Goal: Information Seeking & Learning: Learn about a topic

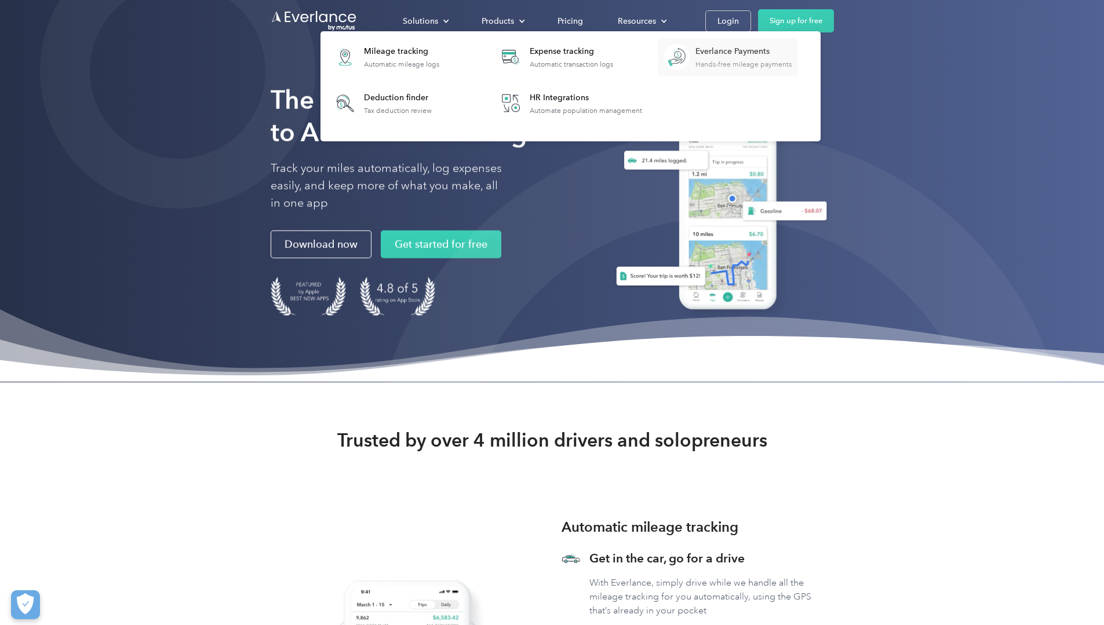
click at [792, 61] on div "Hands-free mileage payments" at bounding box center [743, 64] width 96 height 8
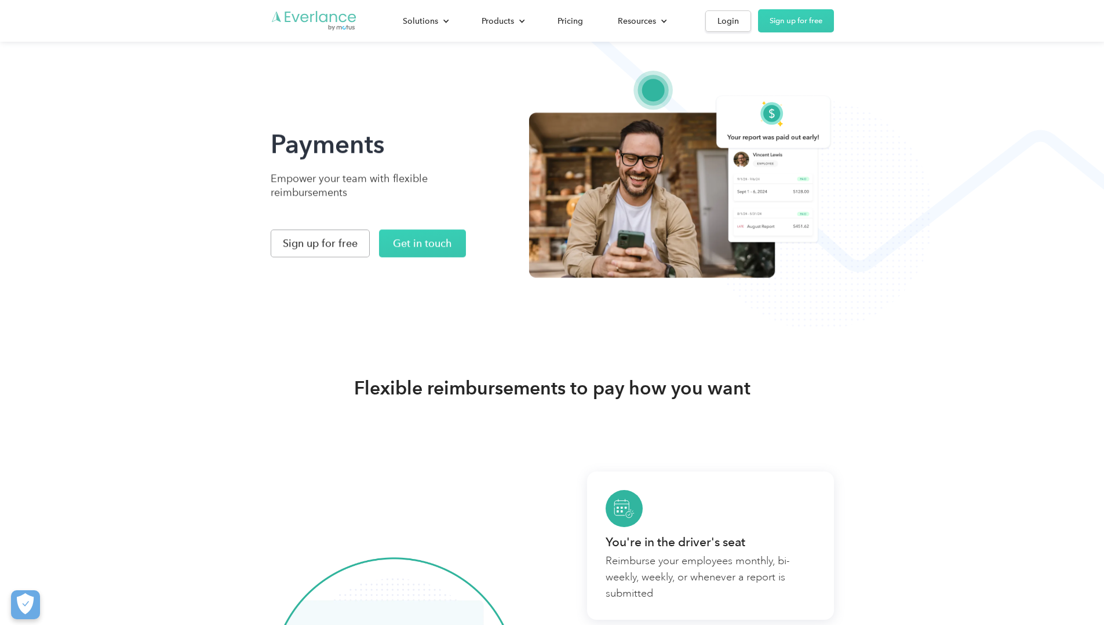
click at [271, 14] on img "Go to homepage" at bounding box center [314, 21] width 87 height 22
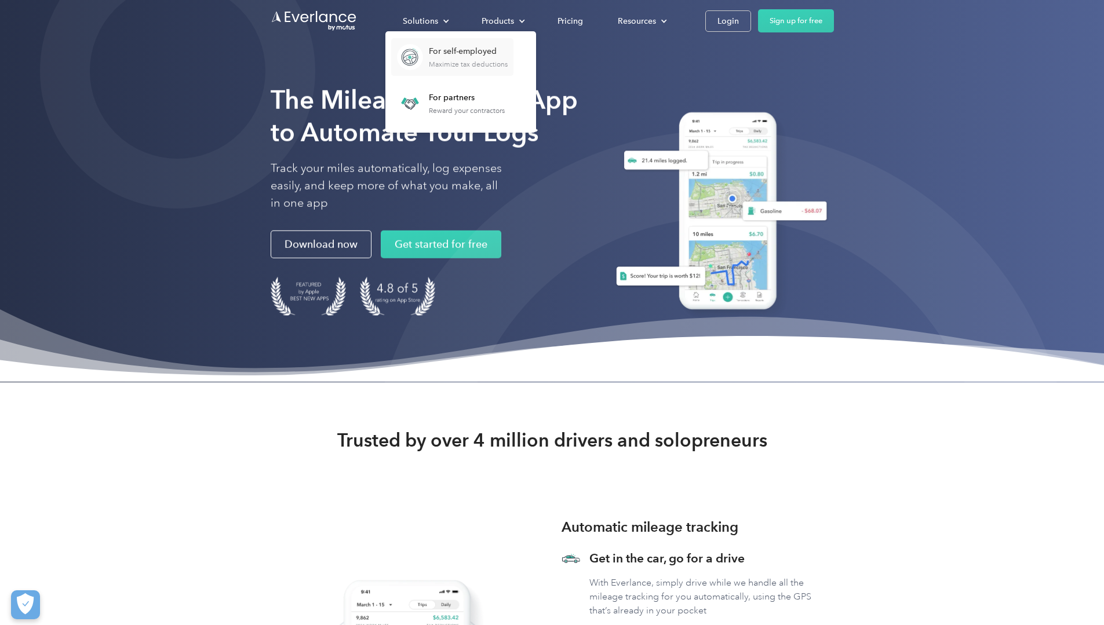
click at [508, 63] on div "Maximize tax deductions" at bounding box center [468, 64] width 79 height 8
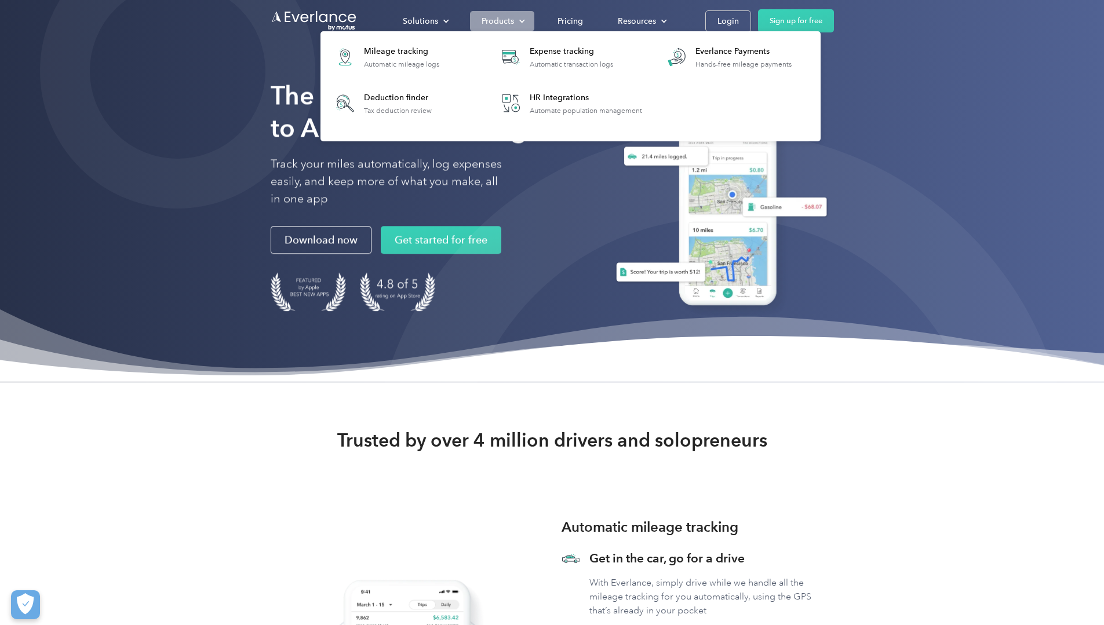
click at [514, 17] on div "Products" at bounding box center [498, 21] width 32 height 14
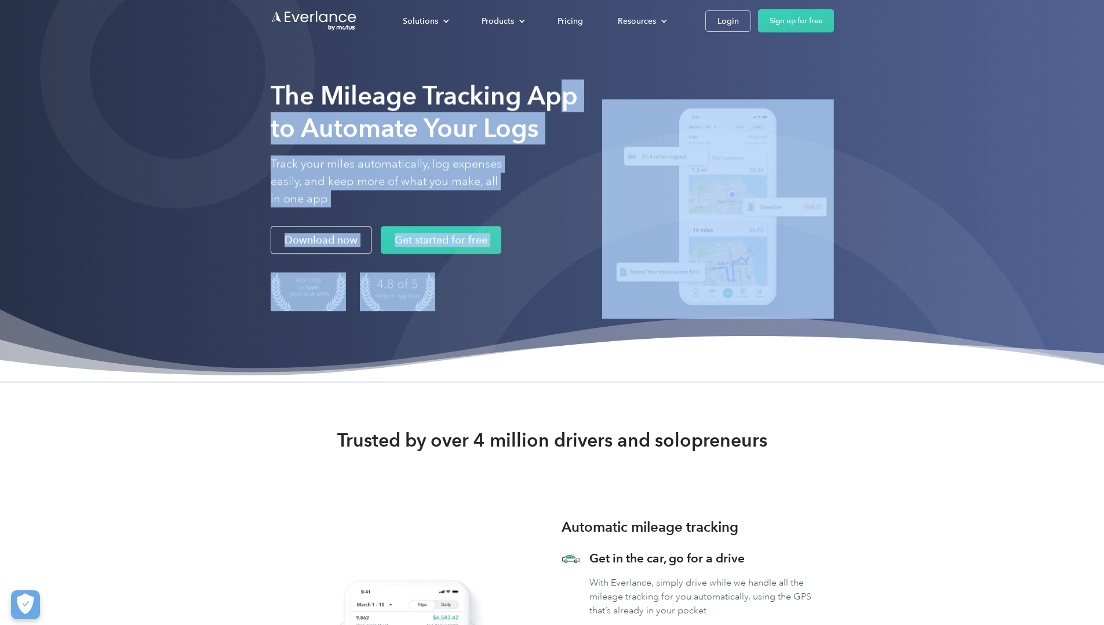
drag, startPoint x: 274, startPoint y: 141, endPoint x: 425, endPoint y: 141, distance: 151.8
click at [425, 141] on div "The Mileage Tracking App to Automate Your Logs Track your miles automatically, …" at bounding box center [552, 205] width 563 height 262
click at [302, 143] on strong "The Mileage Tracking App to Automate Your Logs" at bounding box center [424, 111] width 307 height 63
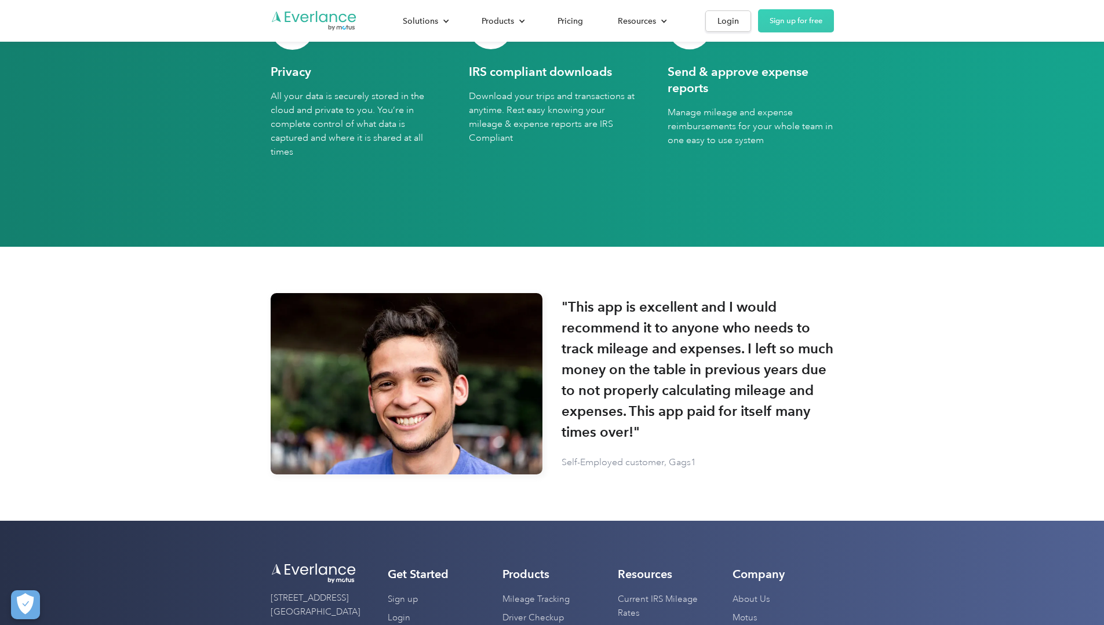
scroll to position [2376, 0]
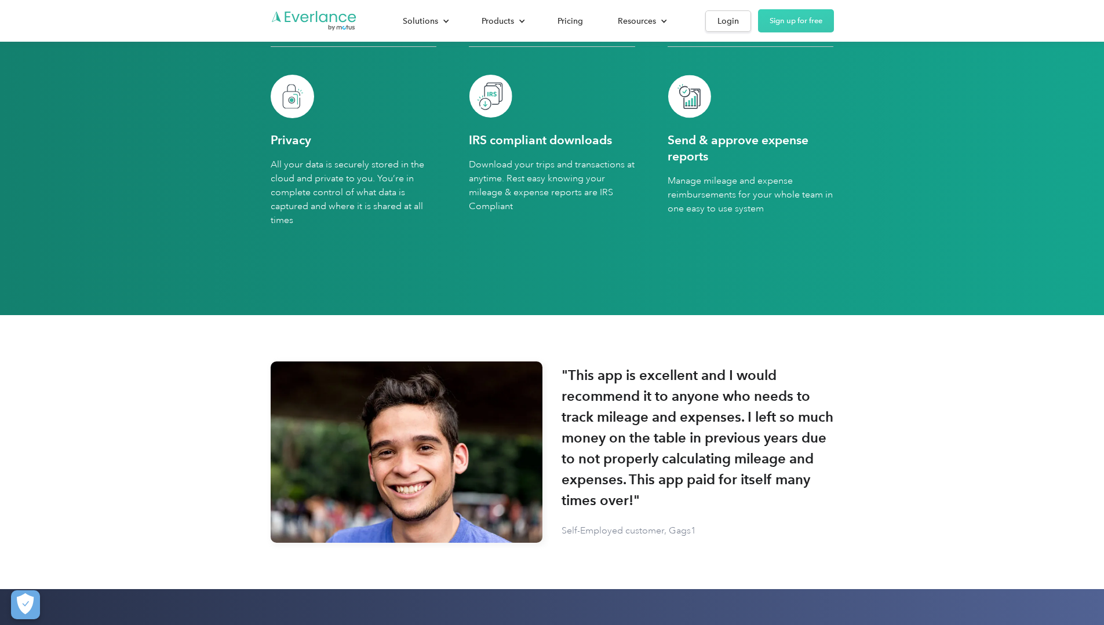
drag, startPoint x: 458, startPoint y: 257, endPoint x: 567, endPoint y: 255, distance: 108.4
drag, startPoint x: 710, startPoint y: 253, endPoint x: 856, endPoint y: 264, distance: 147.0
click at [834, 264] on div "Automatic mileage tracker Everlance is a set it & forget it mileage tracker. Ju…" at bounding box center [552, 67] width 563 height 403
click at [730, 165] on h3 "Send & approve expense reports" at bounding box center [751, 148] width 166 height 32
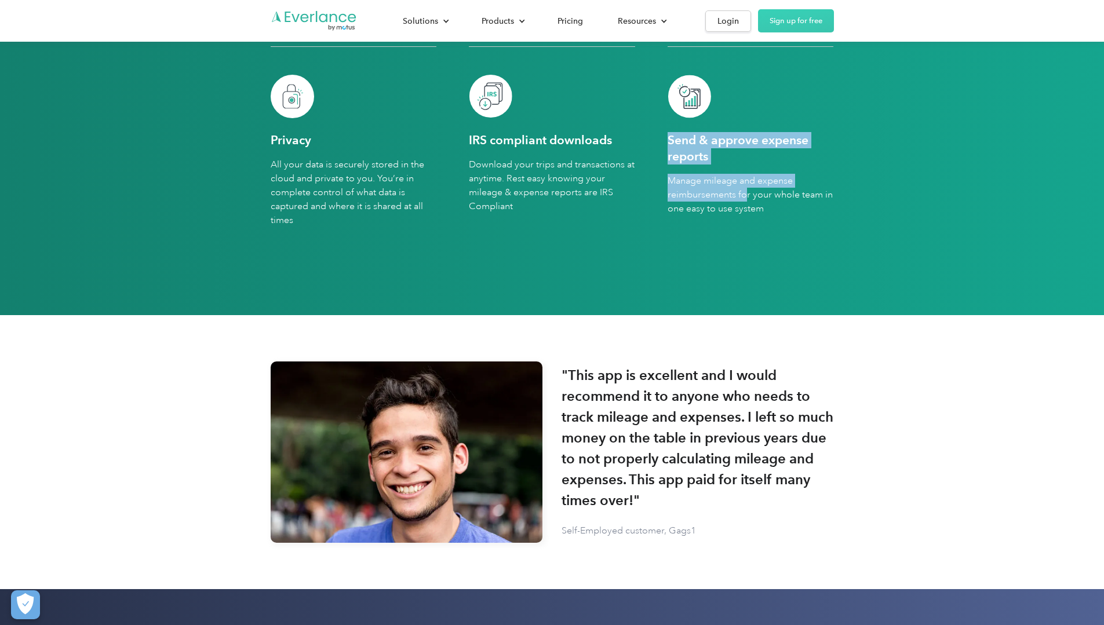
drag, startPoint x: 710, startPoint y: 454, endPoint x: 918, endPoint y: 452, distance: 208.6
click at [834, 269] on div "Automatic mileage tracker Everlance is a set it & forget it mileage tracker. Ju…" at bounding box center [552, 67] width 563 height 403
click at [469, 269] on div "IRS compliant downloads Download your trips and transactions at anytime. Rest e…" at bounding box center [552, 172] width 166 height 194
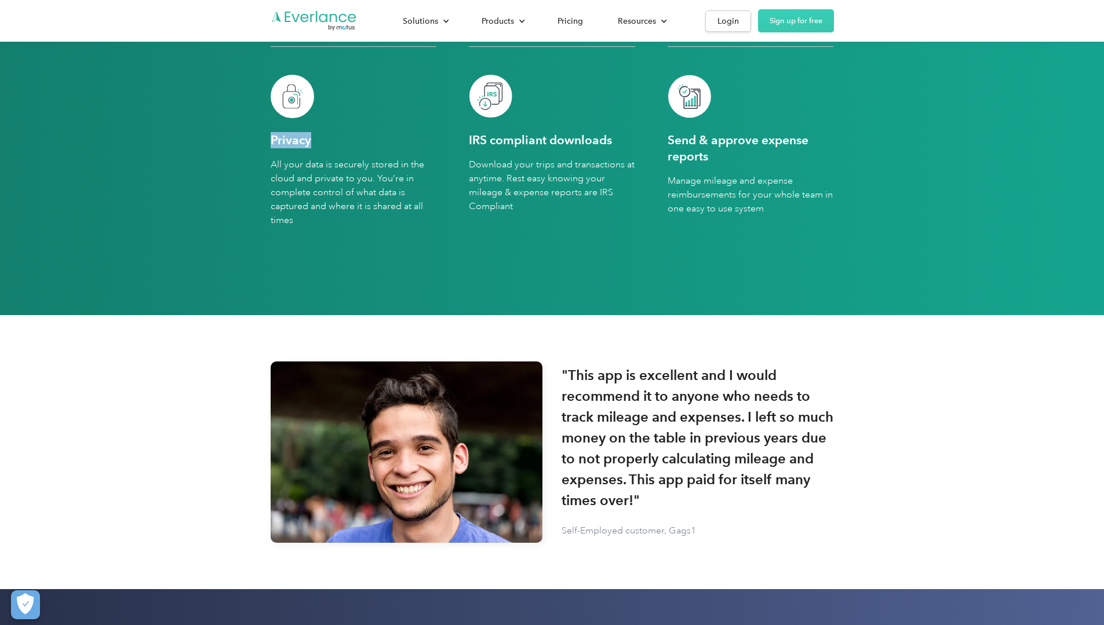
drag, startPoint x: 137, startPoint y: 450, endPoint x: 189, endPoint y: 450, distance: 51.6
click at [189, 315] on div "AMAZING FEATURES Put mileage and expense tracking on auto-pilot Automatic milea…" at bounding box center [552, 22] width 1104 height 586
click at [271, 148] on h3 "Privacy" at bounding box center [291, 140] width 41 height 16
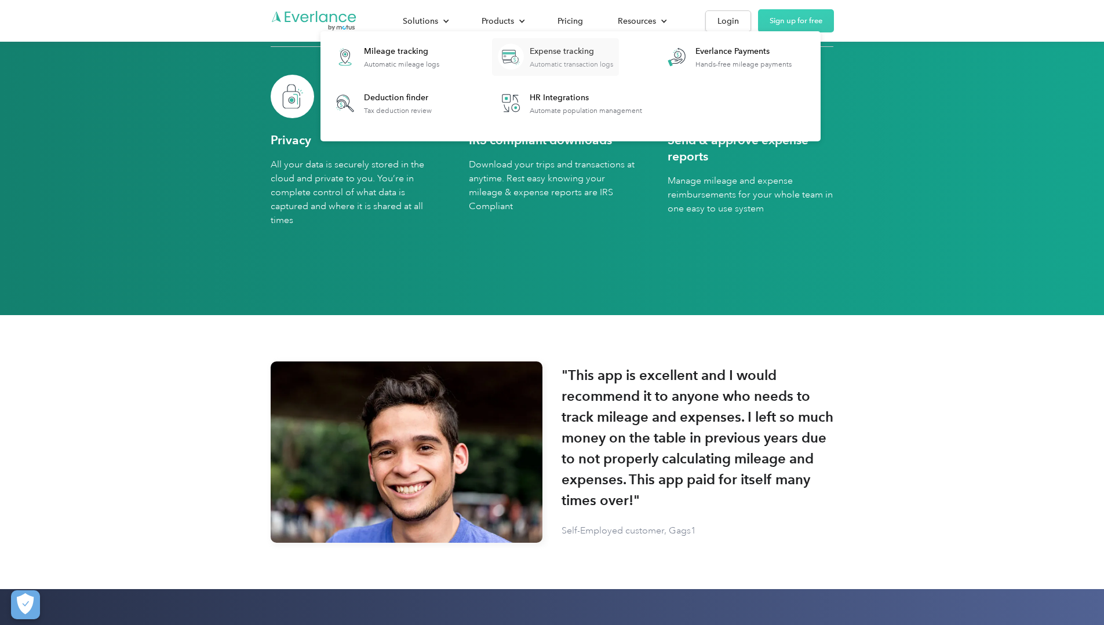
click at [613, 54] on div "Expense tracking" at bounding box center [571, 52] width 83 height 12
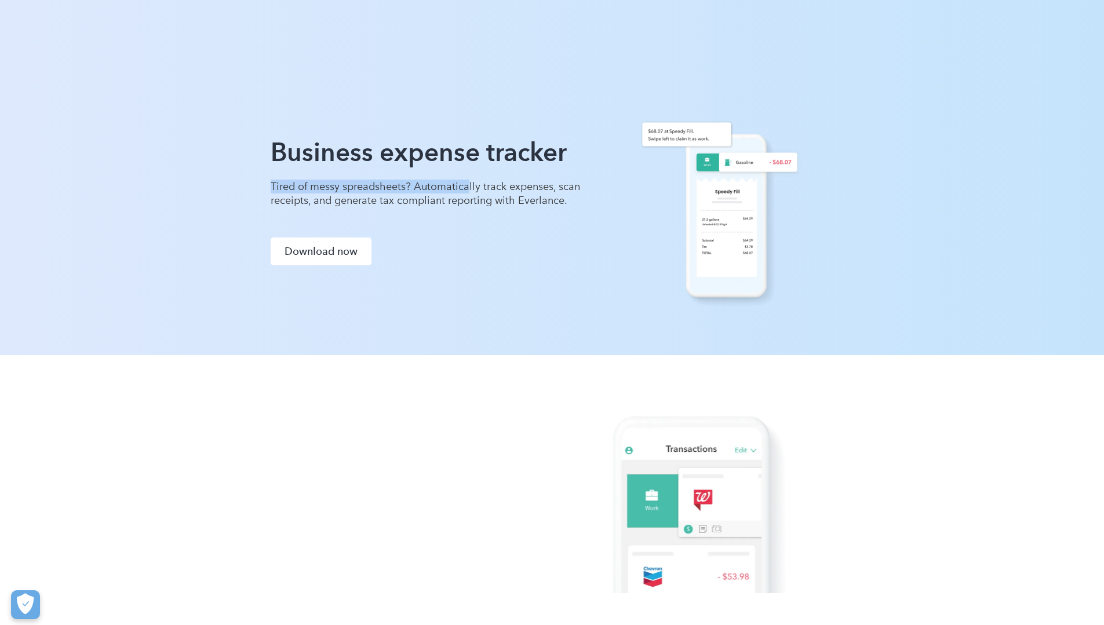
drag, startPoint x: 140, startPoint y: 261, endPoint x: 336, endPoint y: 257, distance: 195.9
click at [336, 207] on p "Tired of messy spreadsheets? Automatically track expenses, scan receipts, and g…" at bounding box center [427, 194] width 313 height 28
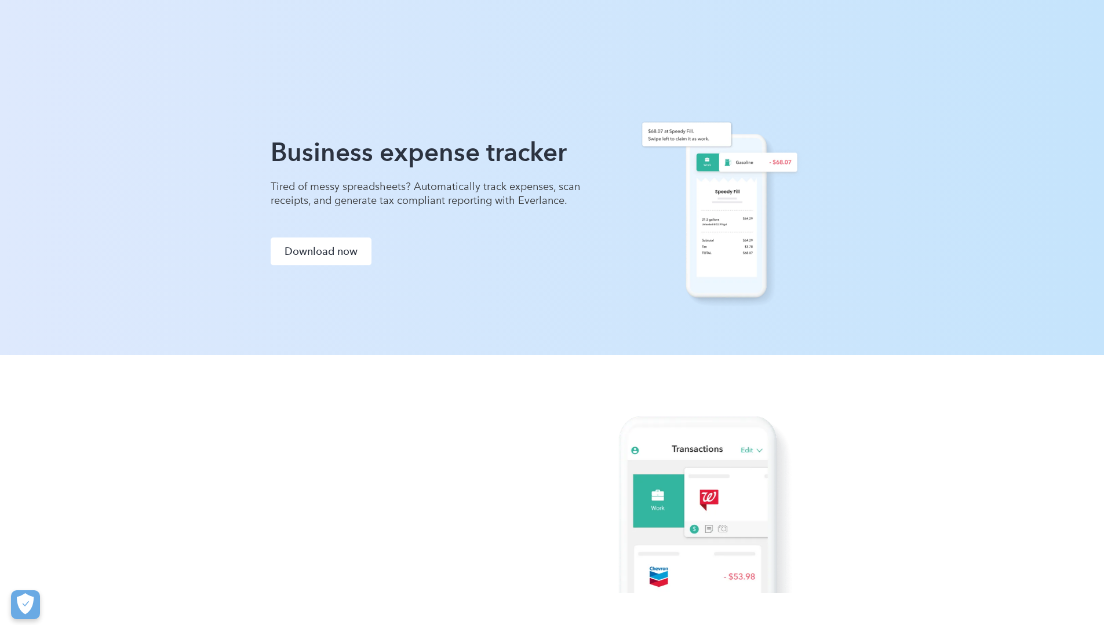
click at [388, 207] on p "Tired of messy spreadsheets? Automatically track expenses, scan receipts, and g…" at bounding box center [427, 194] width 313 height 28
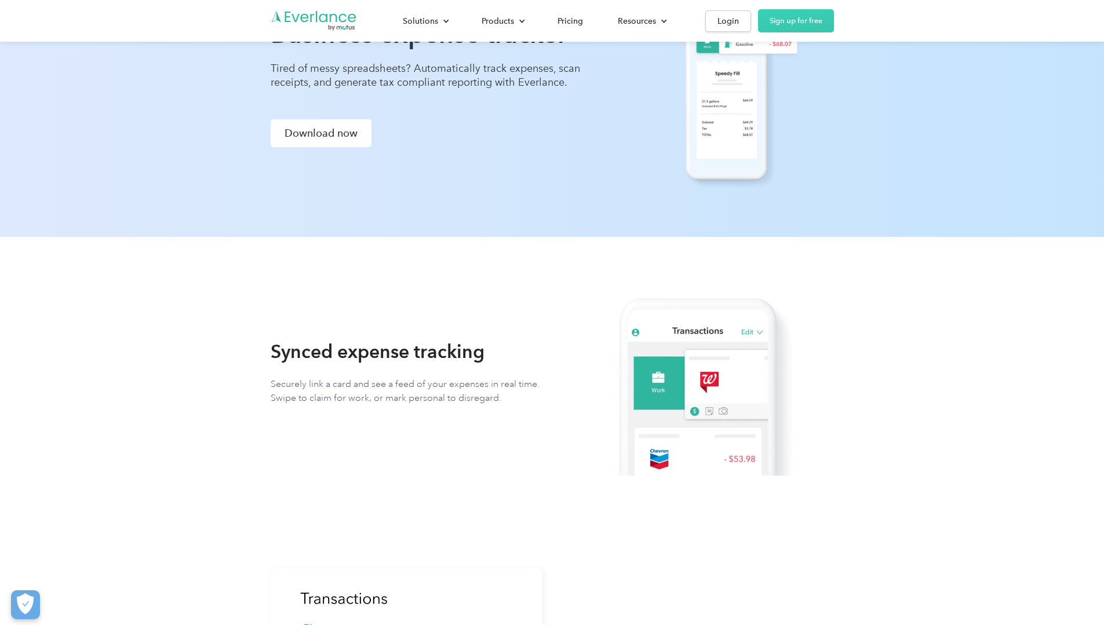
scroll to position [116, 0]
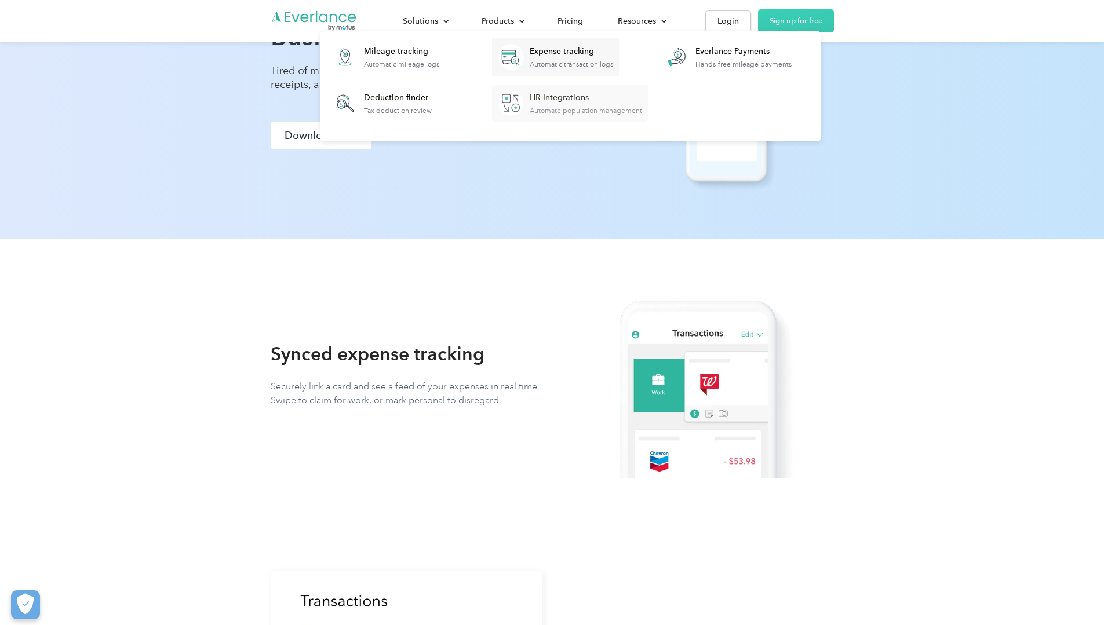
click at [642, 99] on div "HR Integrations" at bounding box center [586, 98] width 112 height 12
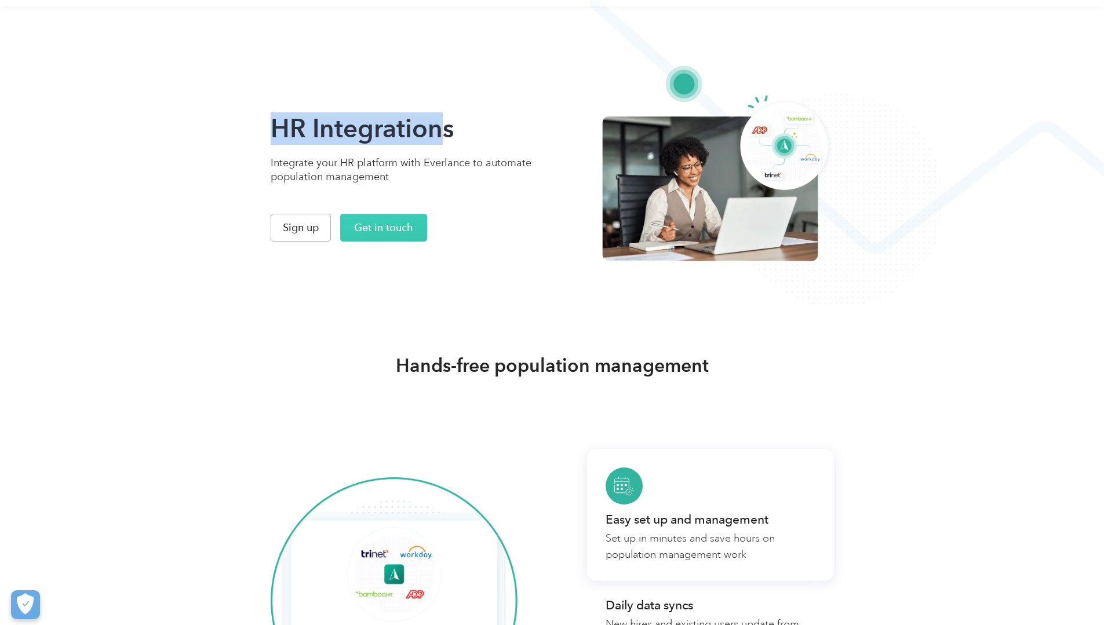
drag, startPoint x: 136, startPoint y: 150, endPoint x: 315, endPoint y: 140, distance: 178.7
click at [315, 140] on div "HR Integrations Integrate your HR platform with Everlance to automate populatio…" at bounding box center [552, 154] width 1104 height 308
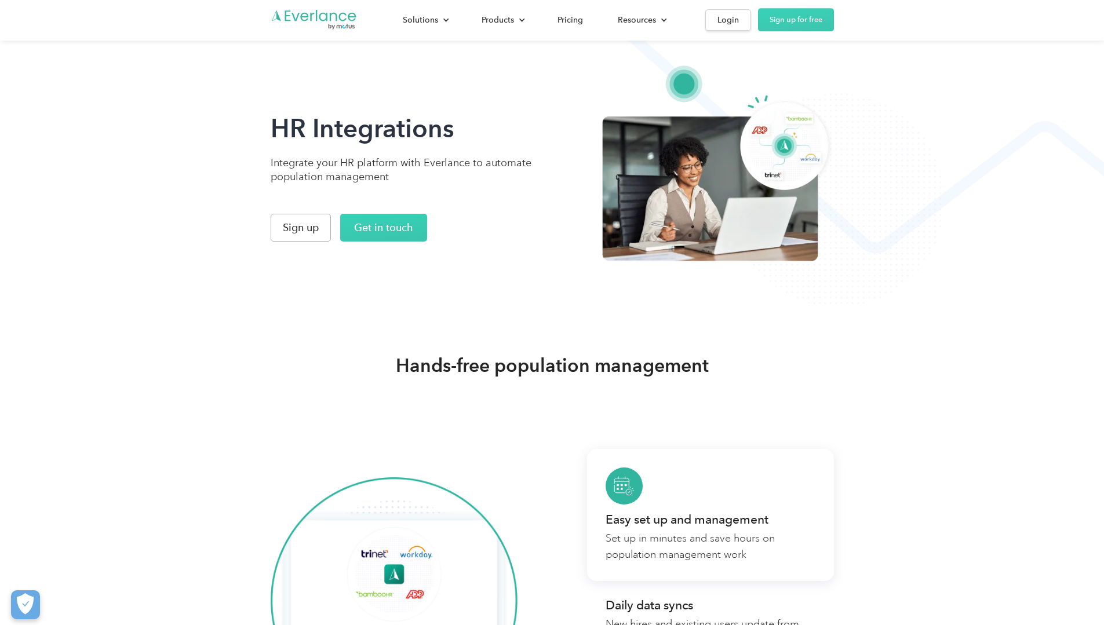
click at [368, 242] on div "HR Integrations Integrate your HR platform with Everlance to automate populatio…" at bounding box center [427, 176] width 313 height 129
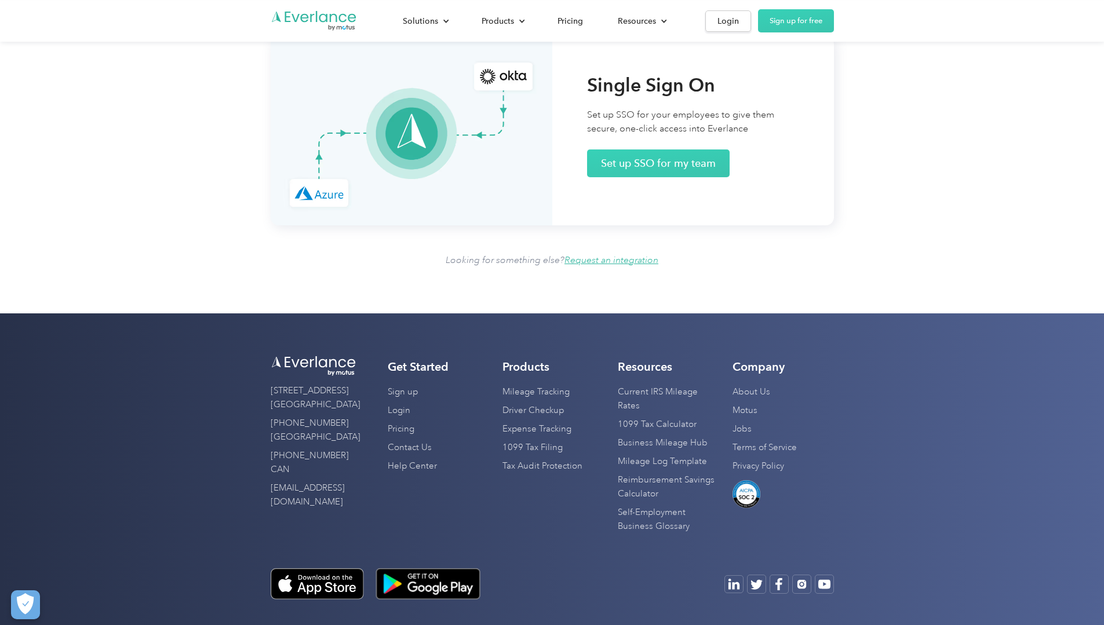
scroll to position [1467, 0]
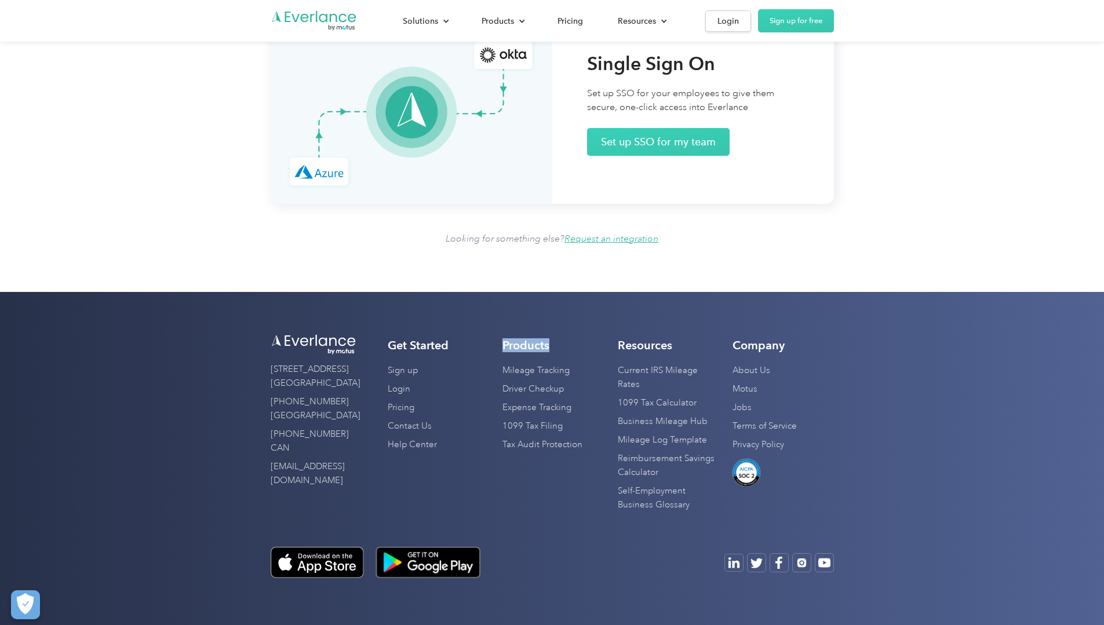
drag, startPoint x: 482, startPoint y: 370, endPoint x: 535, endPoint y: 366, distance: 53.5
click at [535, 366] on div "595 Pacific Ave, 4th Fl San Francisco, CA 94133 (872) 814-6308 USA (877) 704-26…" at bounding box center [552, 458] width 1104 height 333
click at [542, 378] on div "Products Mileage Tracking Mileage Reimbursement FAVR Program Driver Checkup Exp…" at bounding box center [552, 426] width 101 height 176
click at [514, 399] on link "Driver Checkup" at bounding box center [532, 389] width 61 height 19
click at [502, 399] on link "Driver Checkup" at bounding box center [532, 389] width 61 height 19
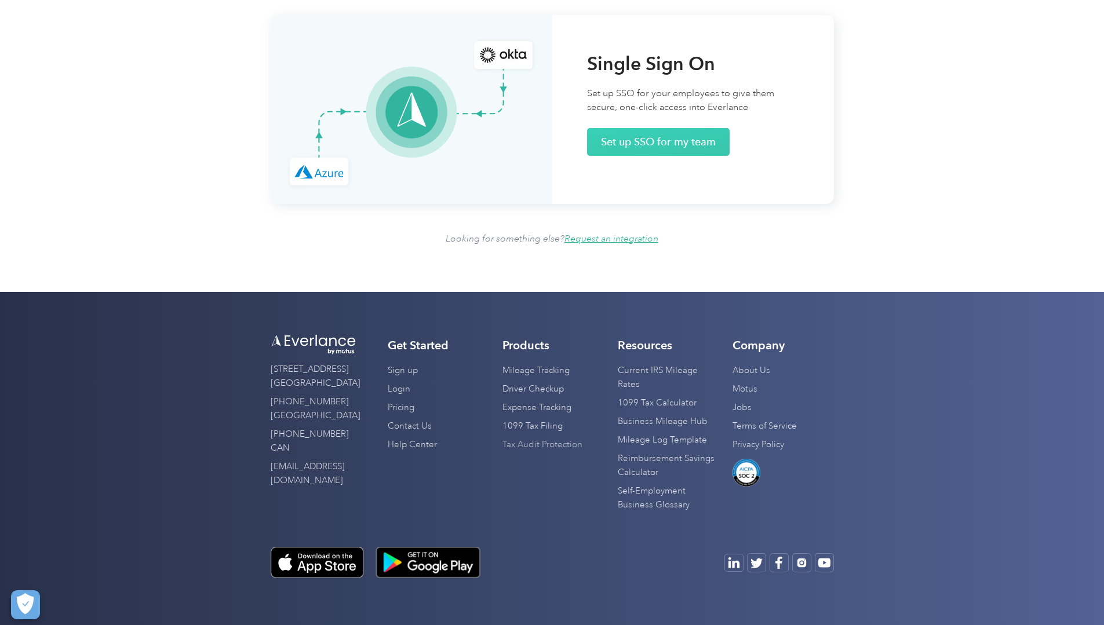
scroll to position [1435, 0]
click at [502, 417] on link "Expense Tracking" at bounding box center [536, 408] width 69 height 19
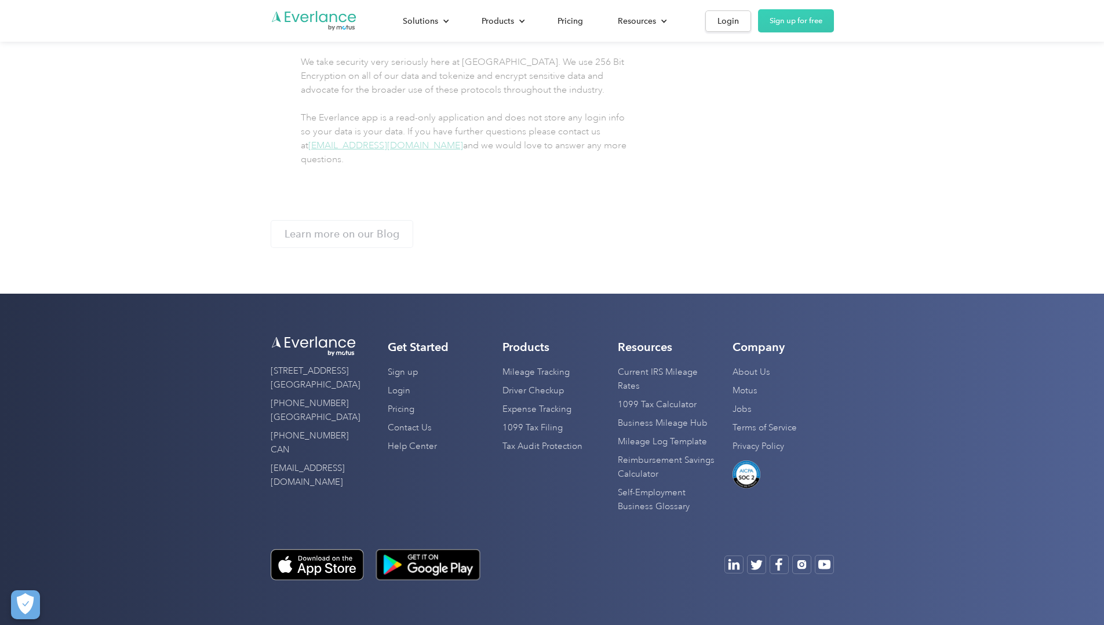
scroll to position [2067, 0]
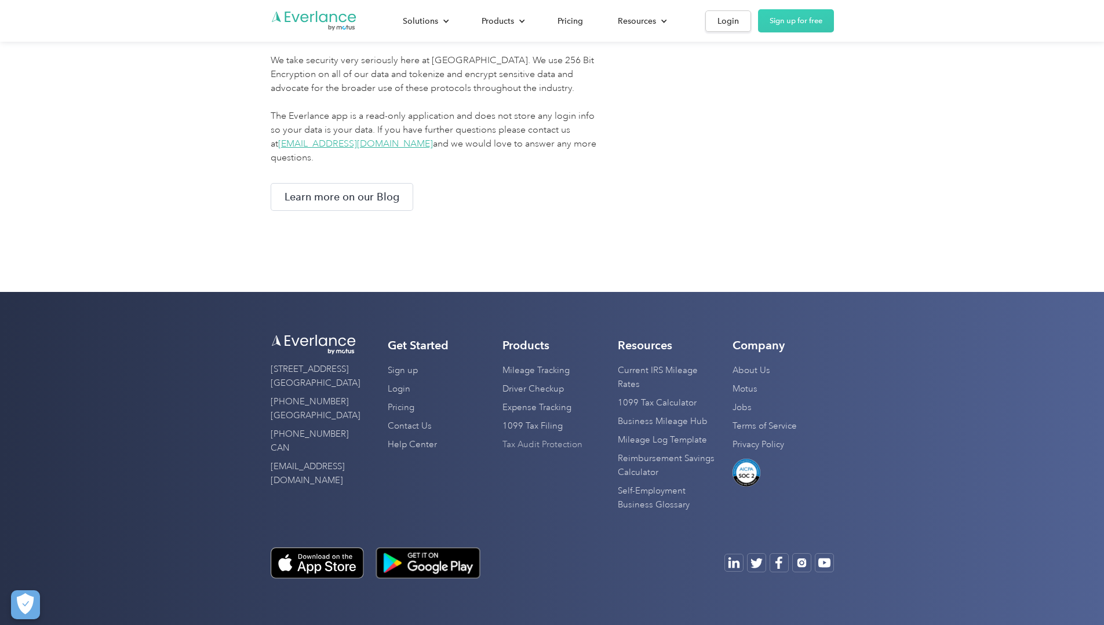
click at [502, 454] on link "Tax Audit Protection" at bounding box center [542, 445] width 80 height 19
click at [271, 26] on img "Go to homepage" at bounding box center [314, 21] width 87 height 22
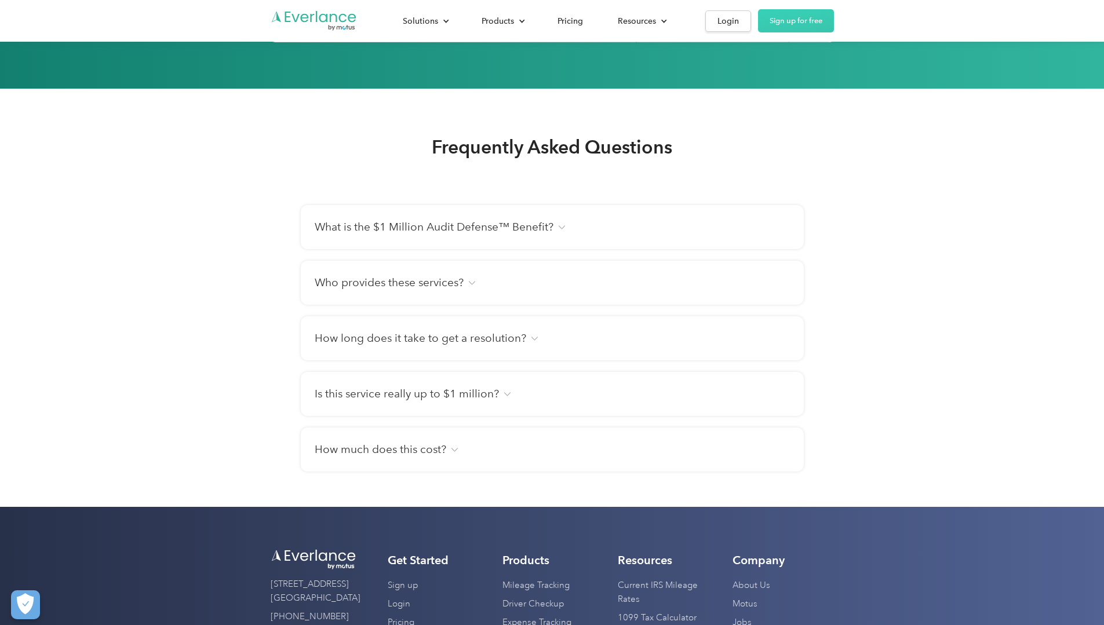
scroll to position [2014, 0]
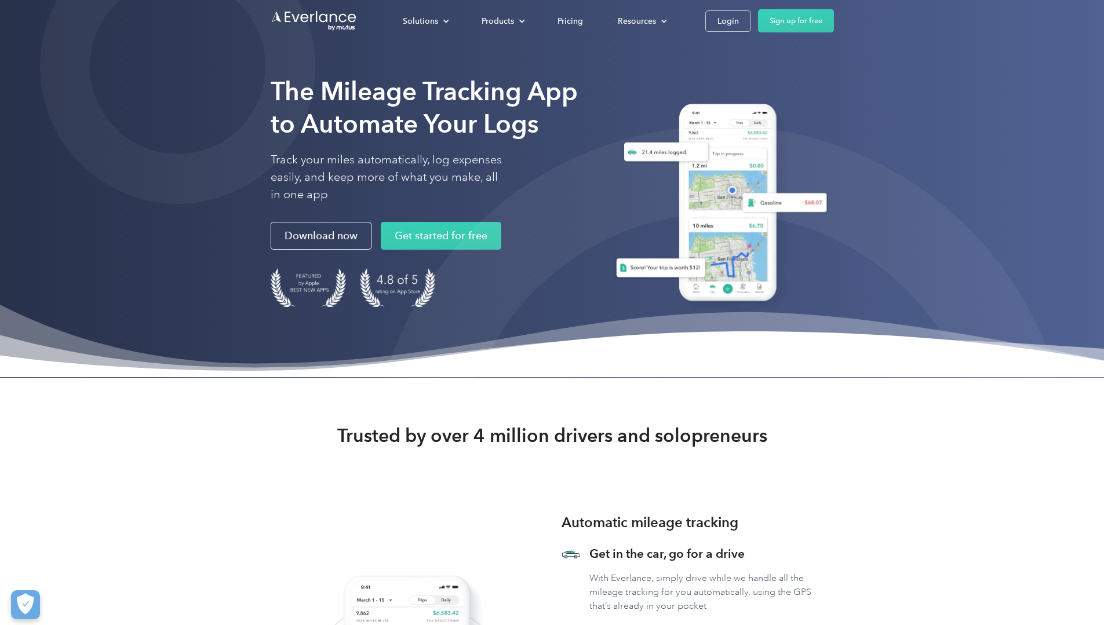
scroll to position [4, 0]
